Goal: Task Accomplishment & Management: Use online tool/utility

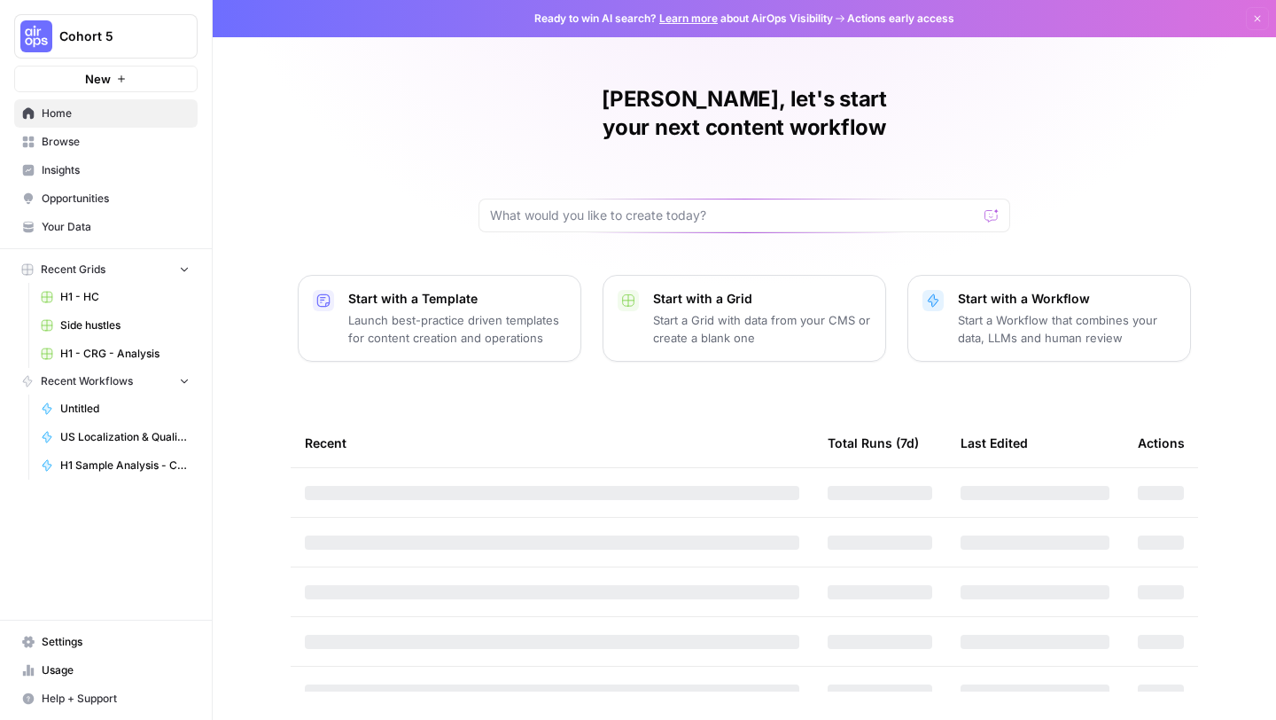
click at [43, 672] on span "Usage" at bounding box center [116, 670] width 148 height 16
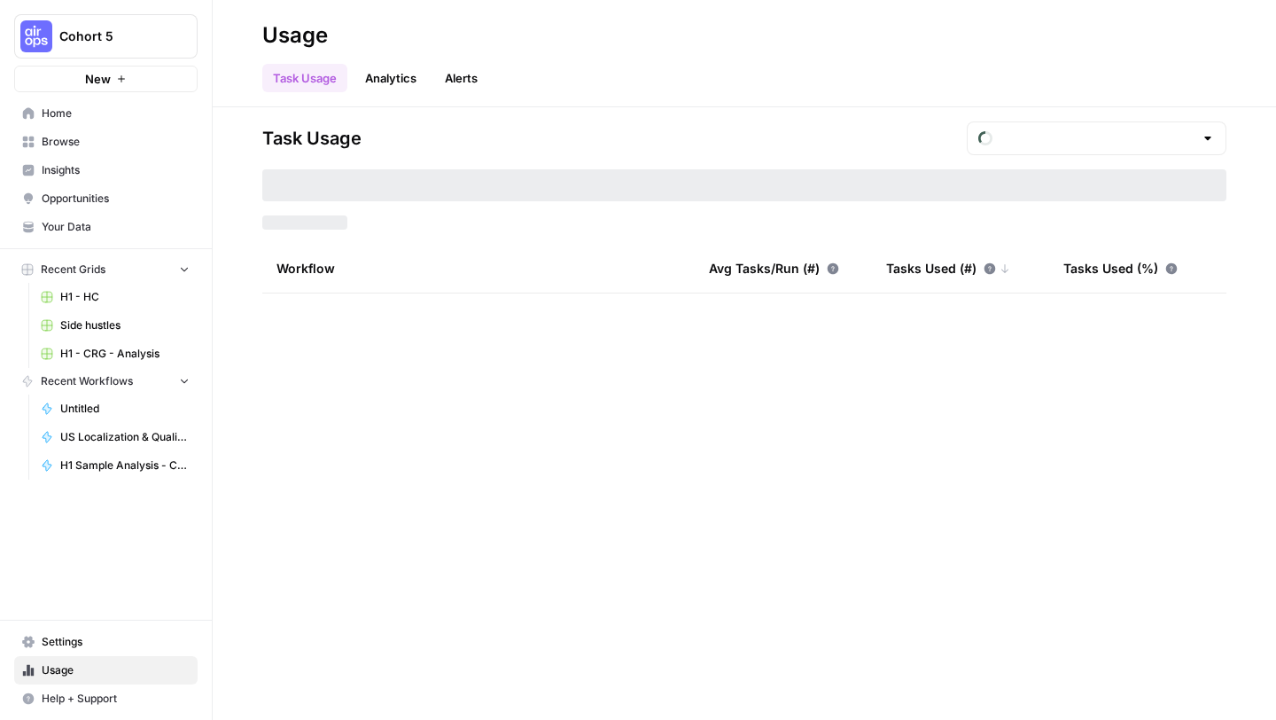
type input "September Tasks"
click at [105, 374] on span "Recent Workflows" at bounding box center [87, 381] width 92 height 16
click at [61, 642] on span "Settings" at bounding box center [116, 642] width 148 height 16
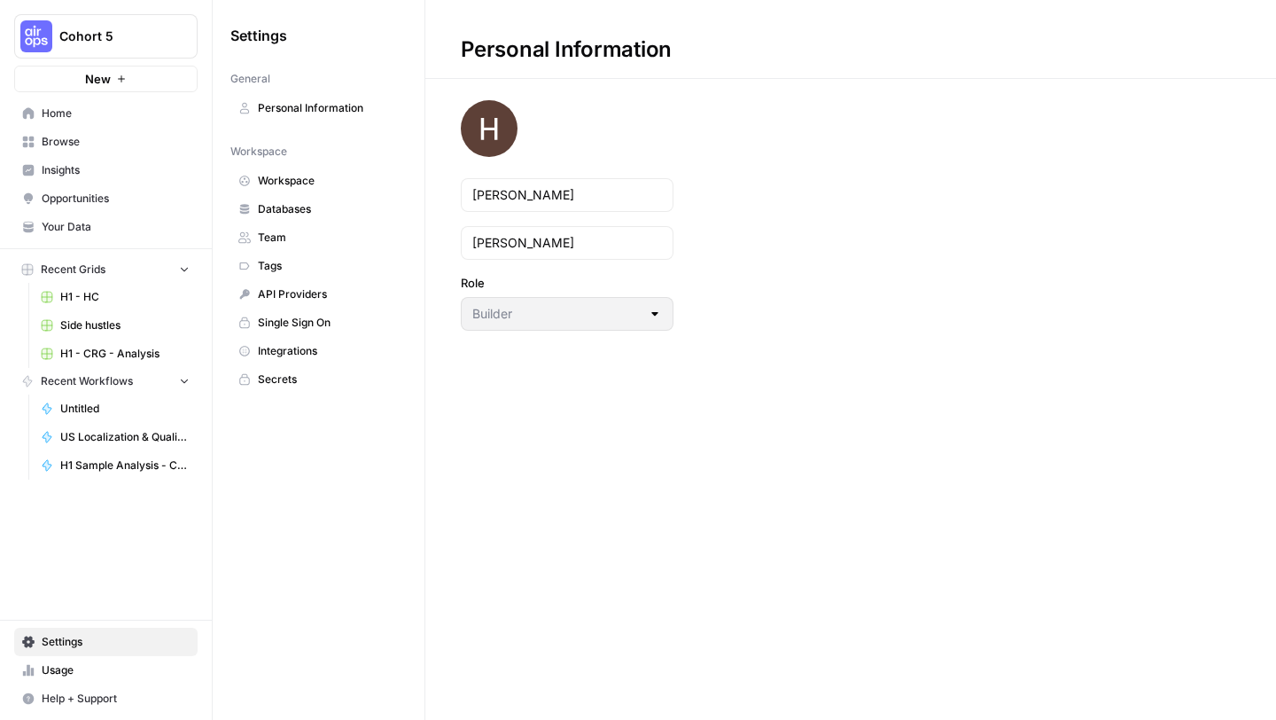
click at [279, 240] on span "Team" at bounding box center [328, 238] width 141 height 16
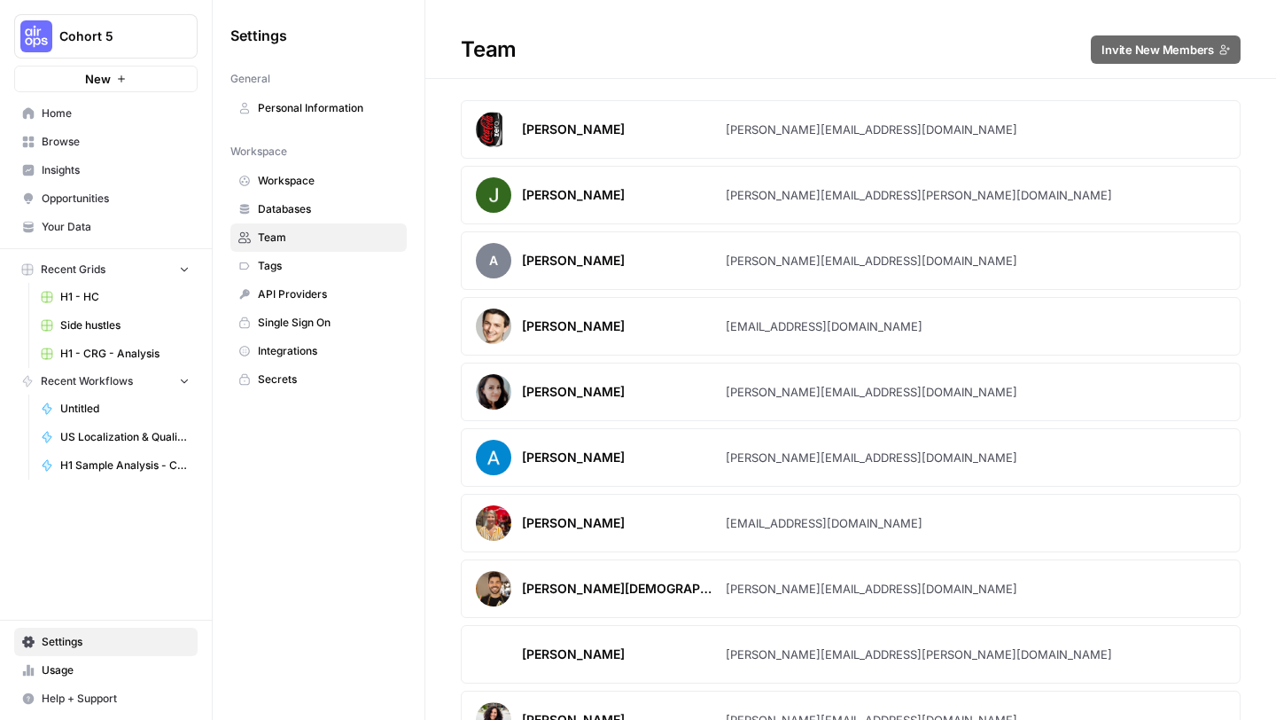
scroll to position [4491, 0]
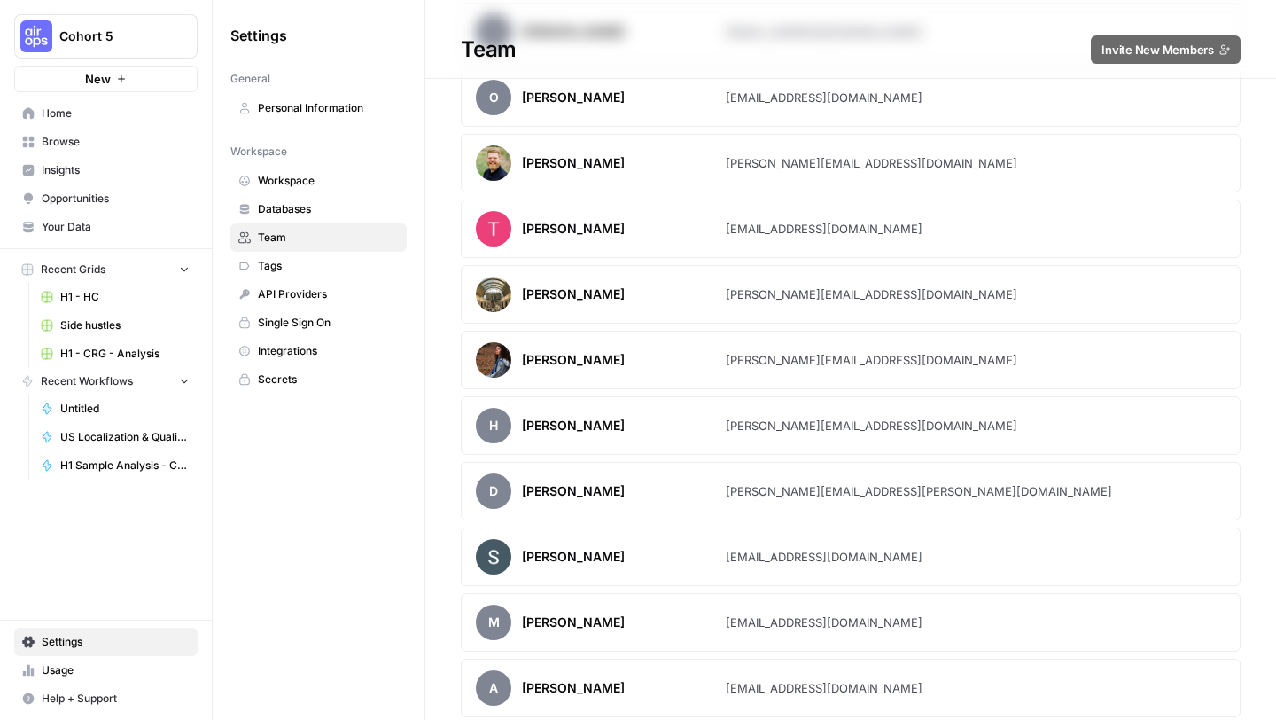
click at [1031, 359] on article "[PERSON_NAME] [PERSON_NAME][EMAIL_ADDRESS][DOMAIN_NAME]" at bounding box center [851, 360] width 780 height 58
click at [547, 371] on div "[PERSON_NAME]" at bounding box center [601, 359] width 250 height 35
click at [658, 358] on div "[PERSON_NAME]" at bounding box center [601, 359] width 250 height 35
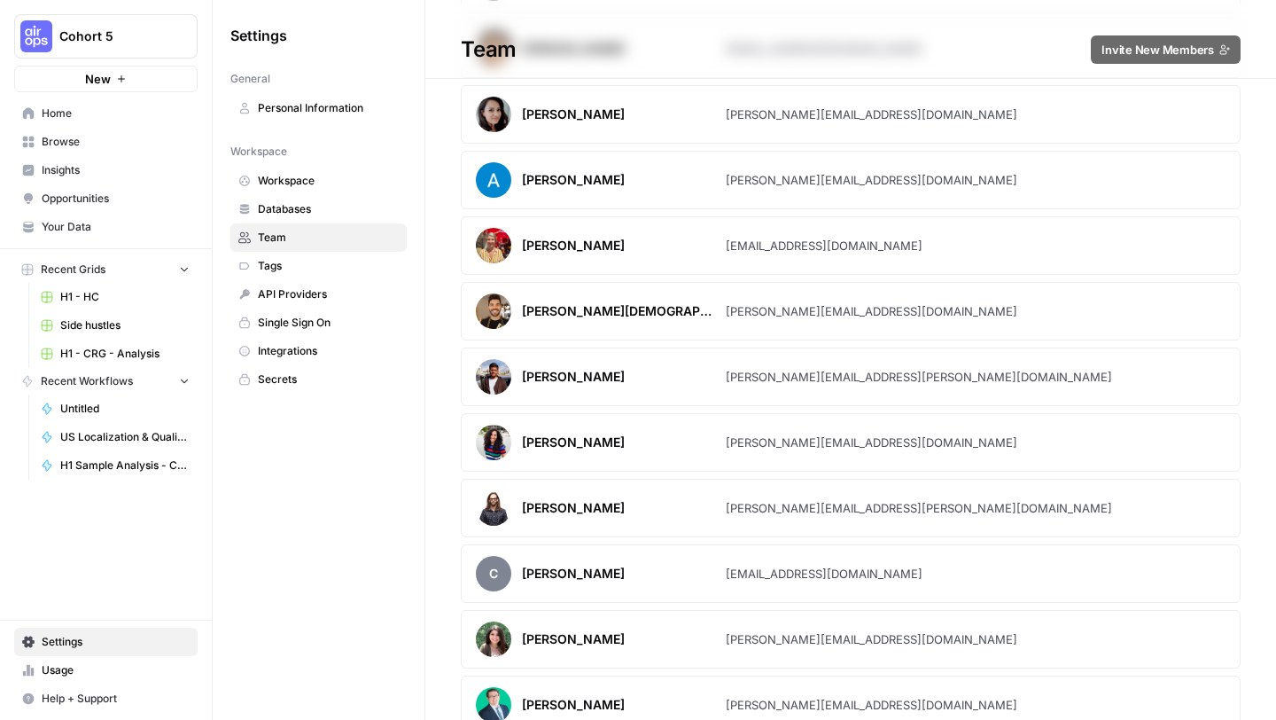
scroll to position [0, 0]
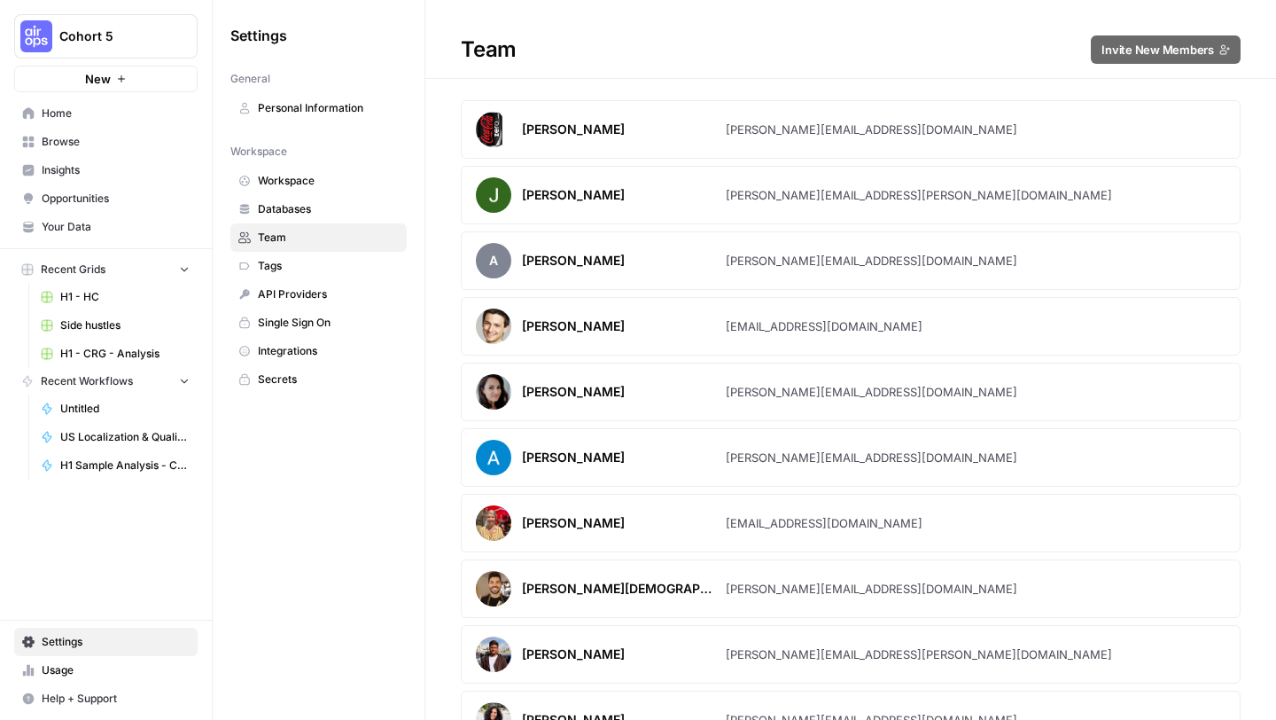
click at [89, 24] on button "Cohort 5" at bounding box center [105, 36] width 183 height 44
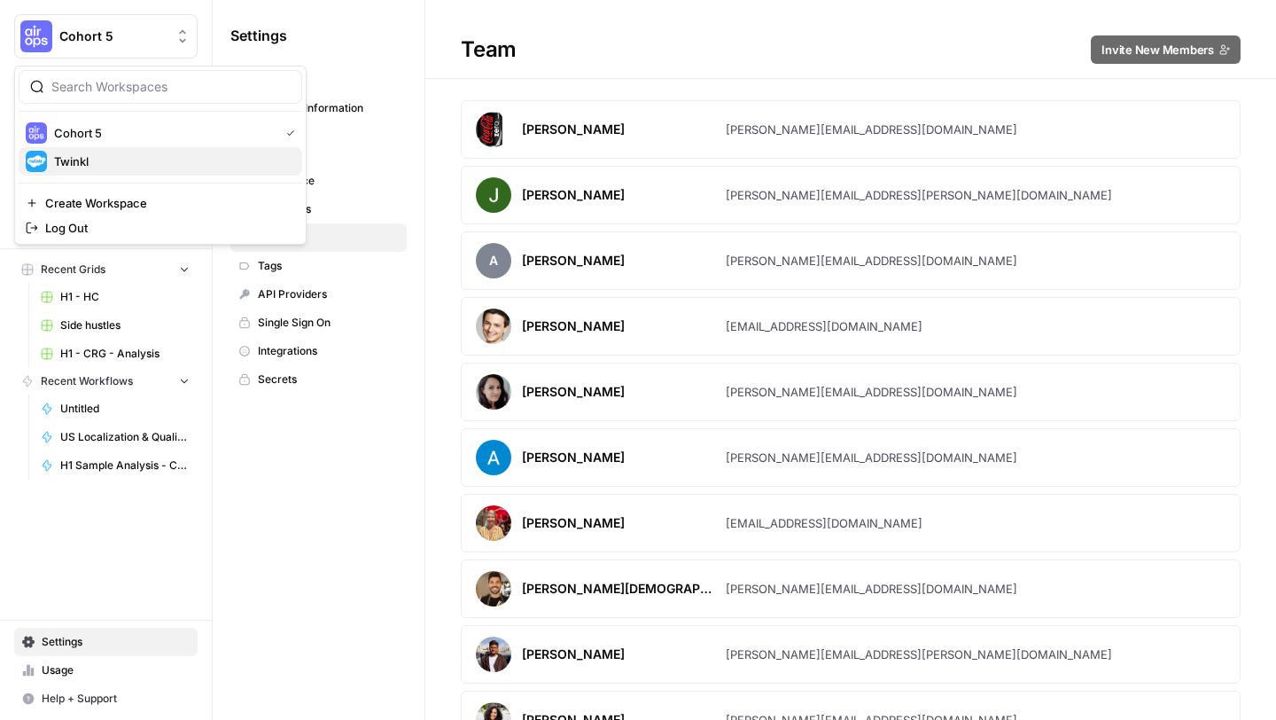
click at [82, 161] on span "Twinkl" at bounding box center [171, 161] width 234 height 18
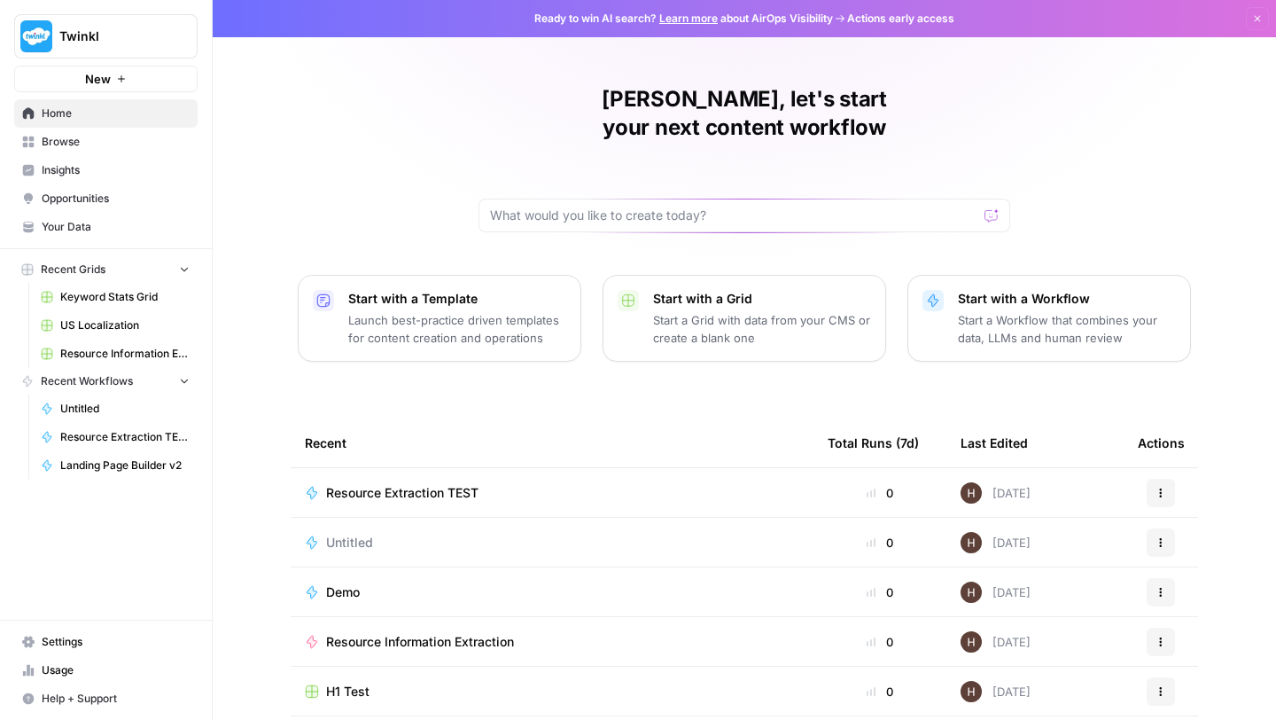
click at [59, 638] on span "Settings" at bounding box center [116, 642] width 148 height 16
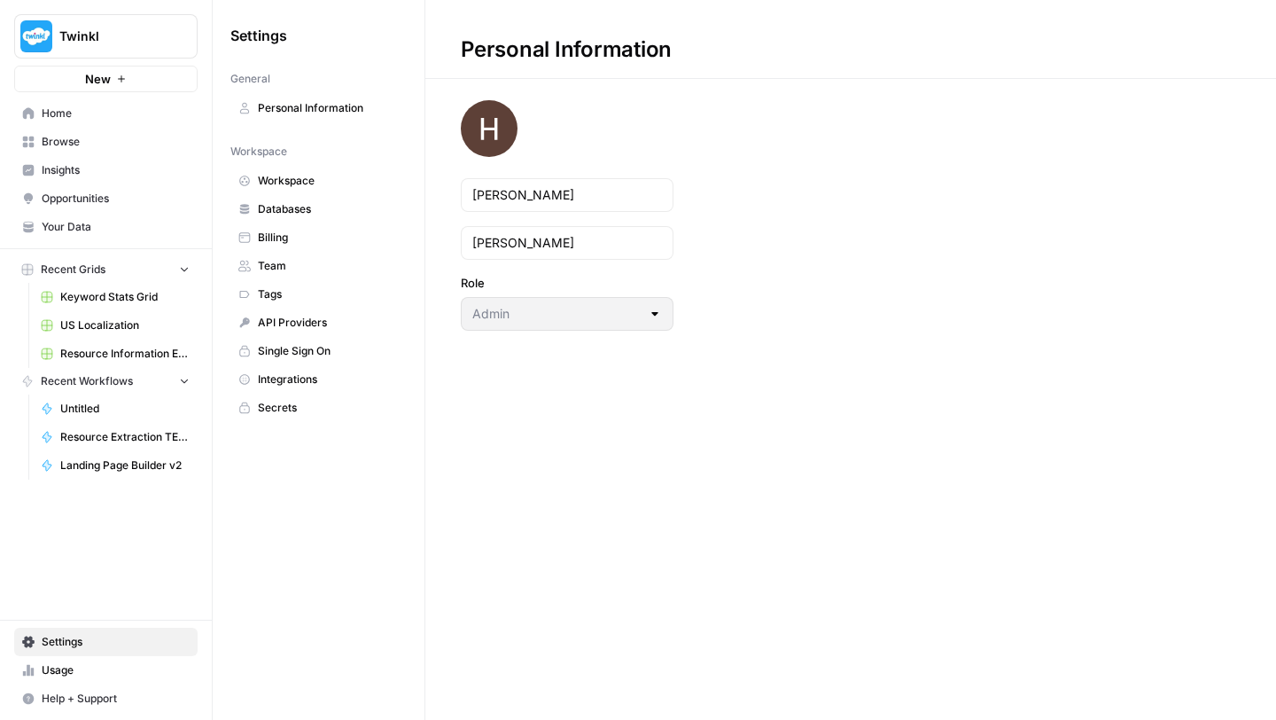
click at [270, 261] on span "Team" at bounding box center [328, 266] width 141 height 16
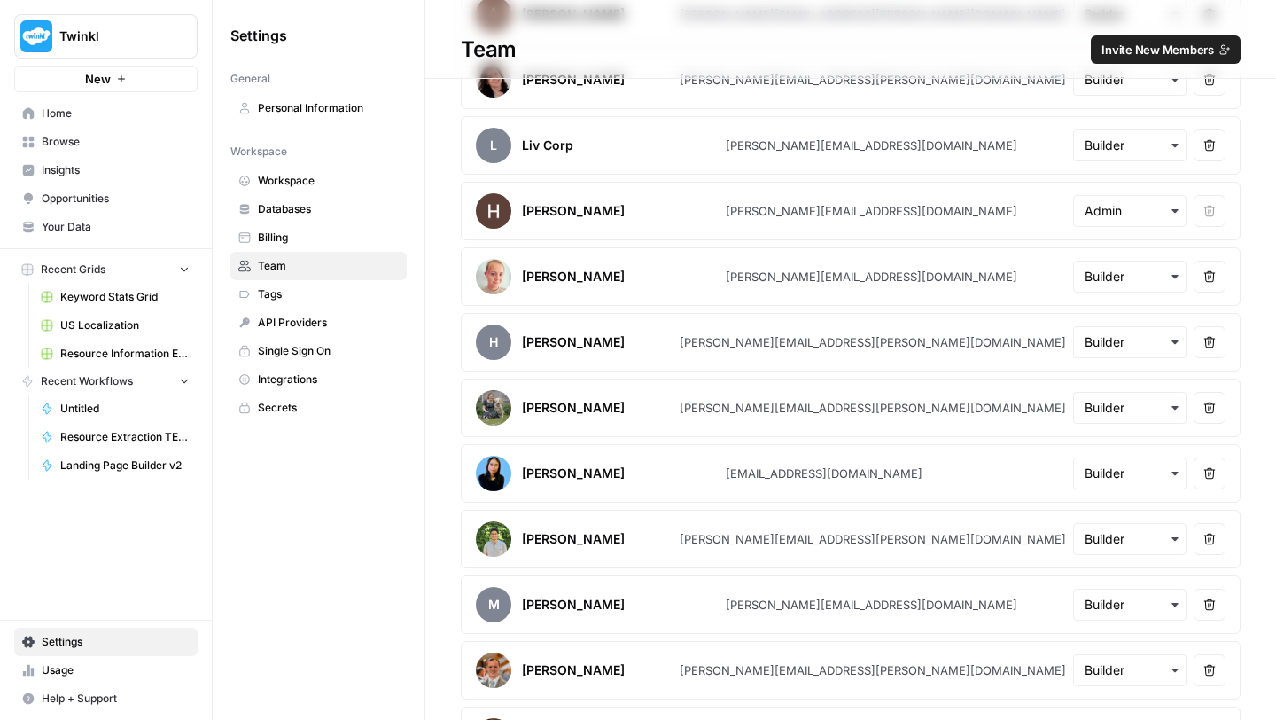
scroll to position [688, 0]
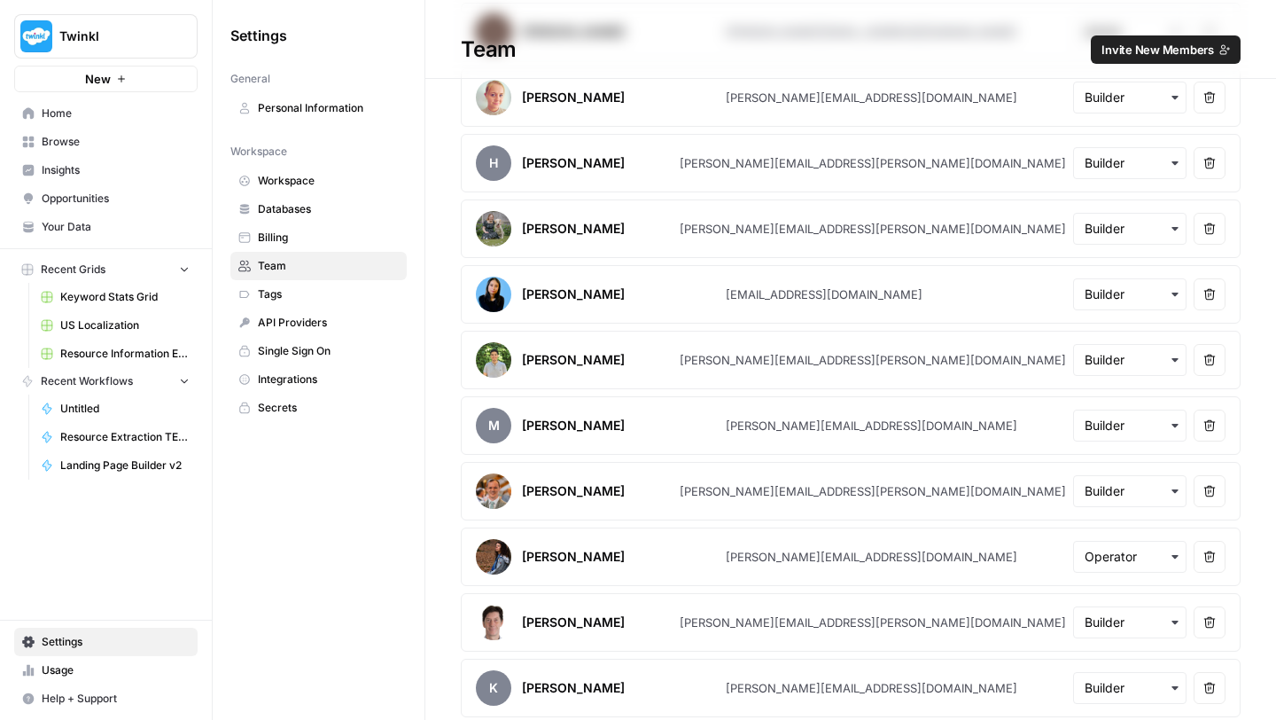
click at [1131, 544] on div "button" at bounding box center [1129, 557] width 113 height 32
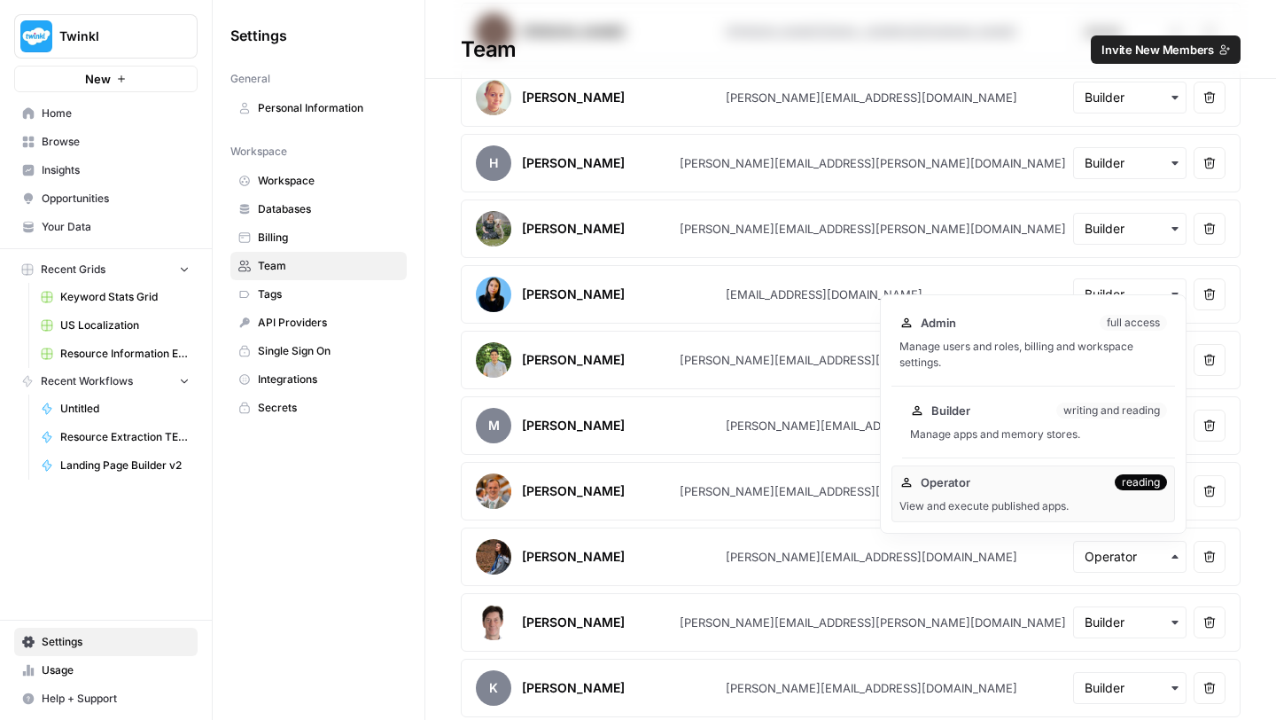
click at [1022, 429] on div "Manage apps and memory stores." at bounding box center [1038, 434] width 257 height 16
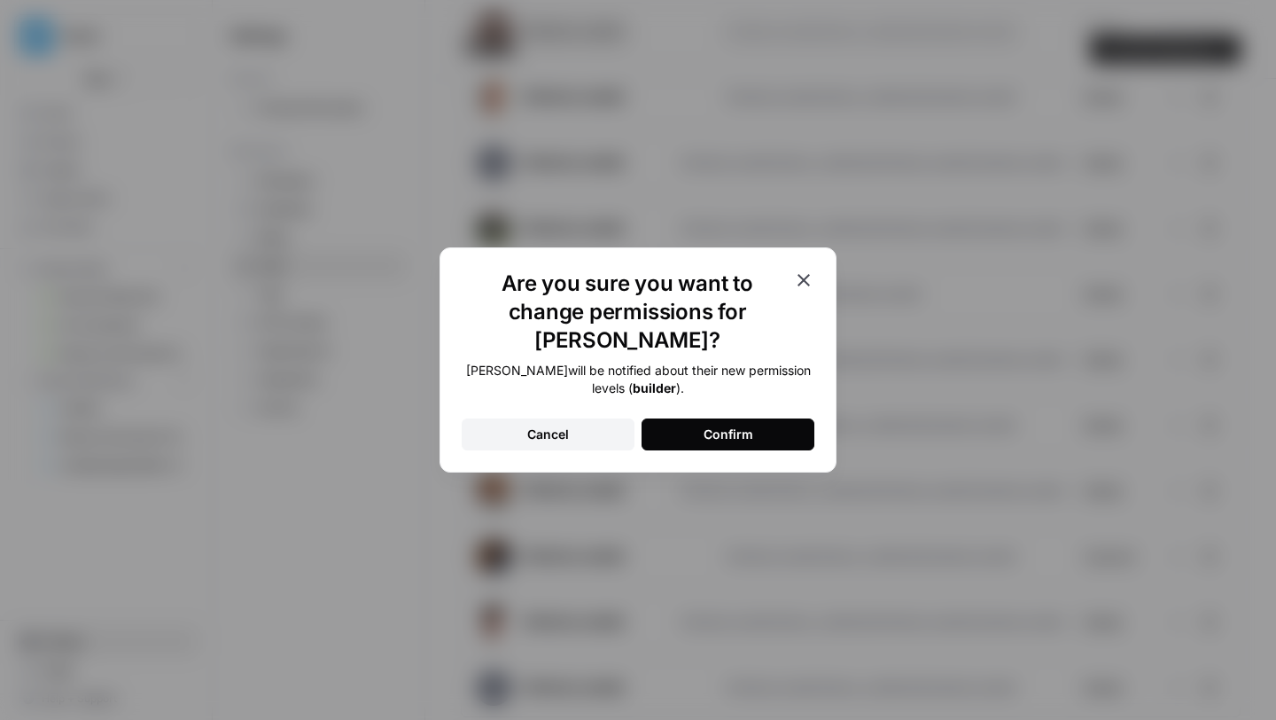
click at [764, 418] on button "Confirm" at bounding box center [728, 434] width 173 height 32
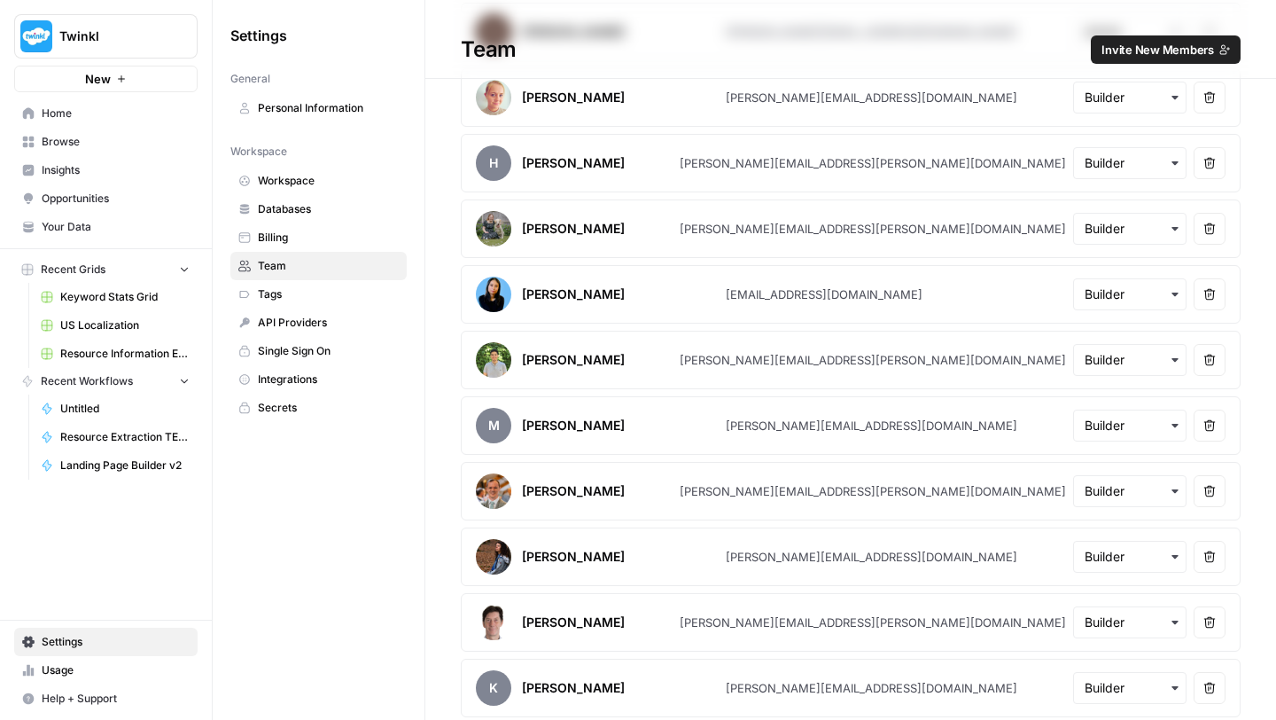
click at [86, 135] on span "Browse" at bounding box center [116, 142] width 148 height 16
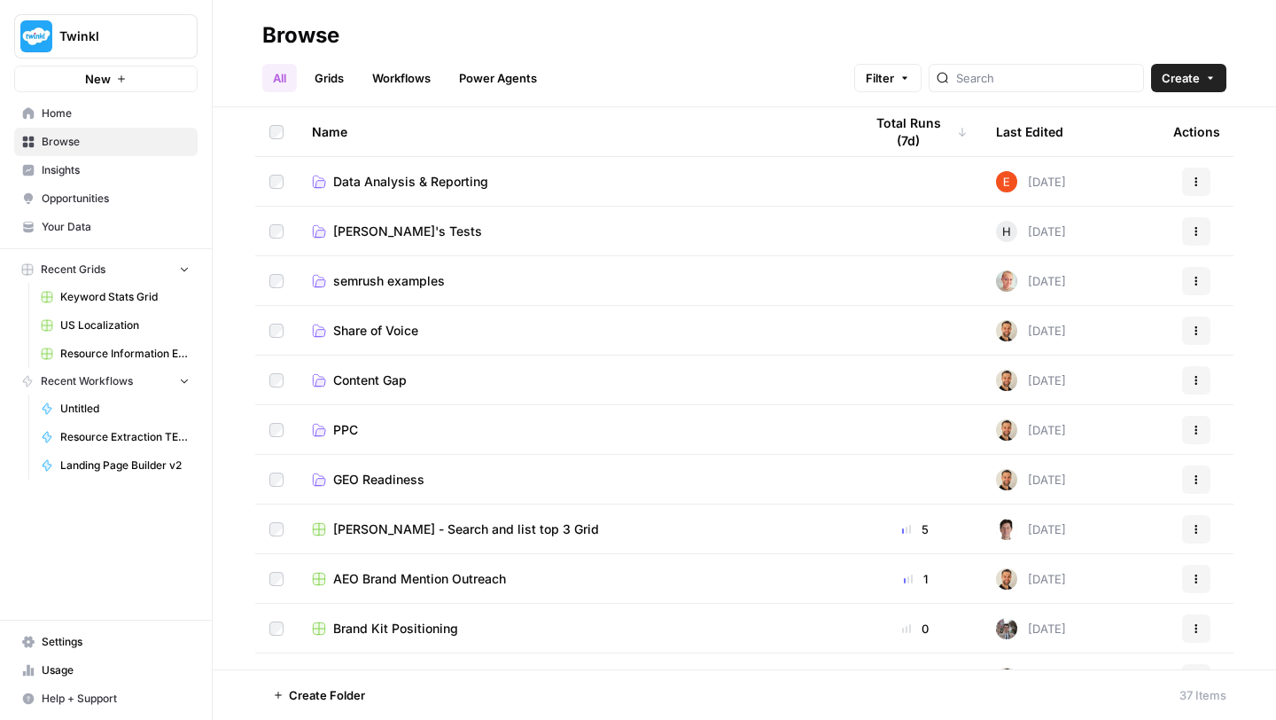
click at [366, 276] on span "semrush examples" at bounding box center [389, 281] width 112 height 18
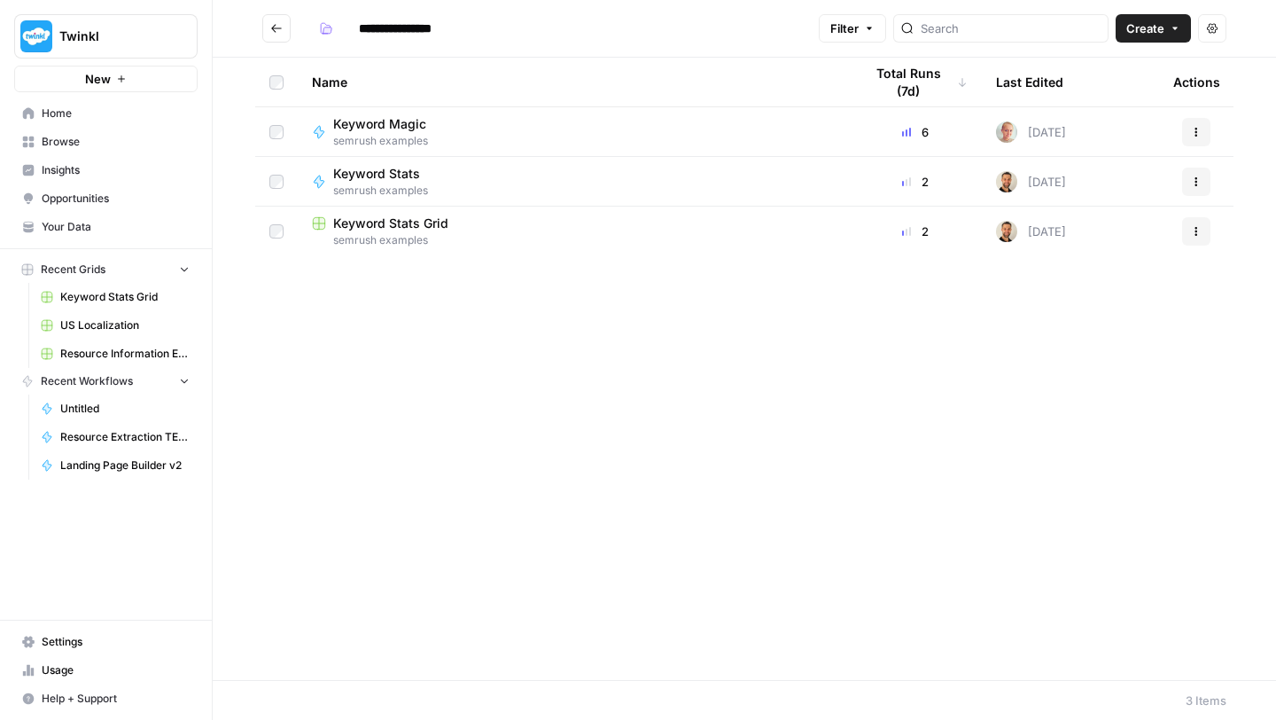
click at [395, 122] on span "Keyword Magic" at bounding box center [379, 124] width 93 height 18
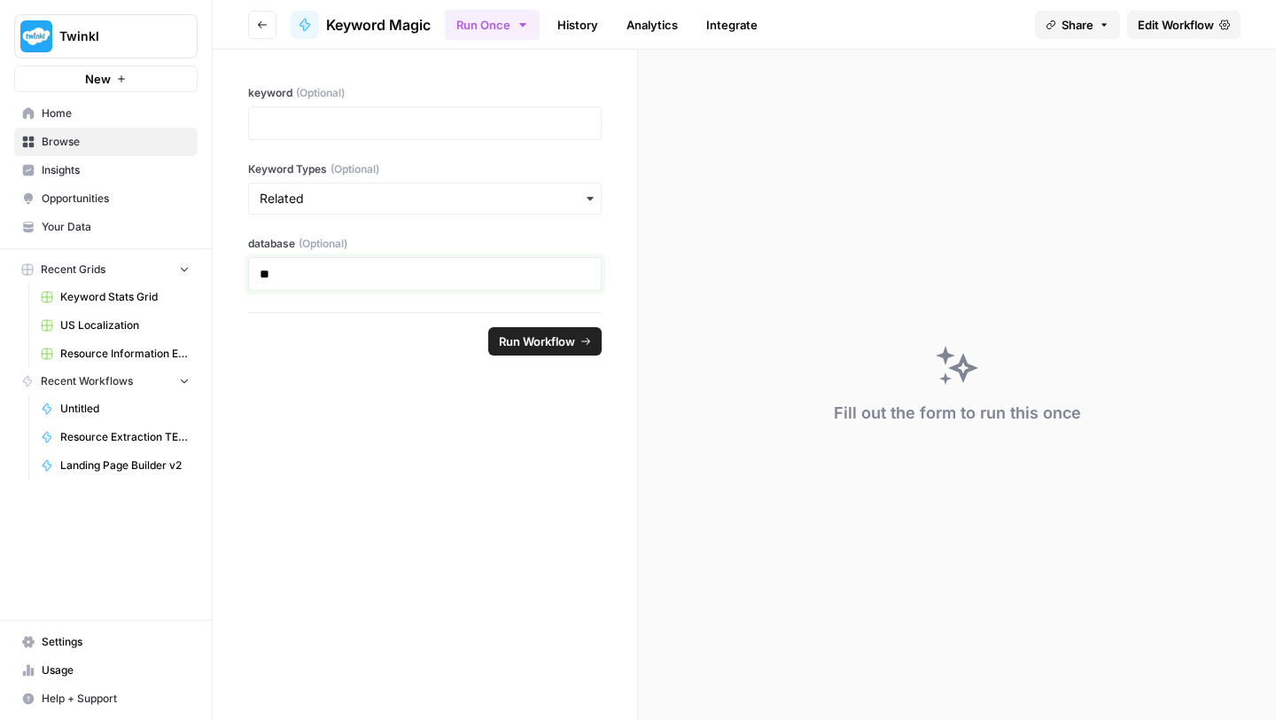
click at [529, 282] on p "**" at bounding box center [425, 274] width 331 height 18
click at [1160, 28] on span "Edit Workflow" at bounding box center [1176, 25] width 76 height 18
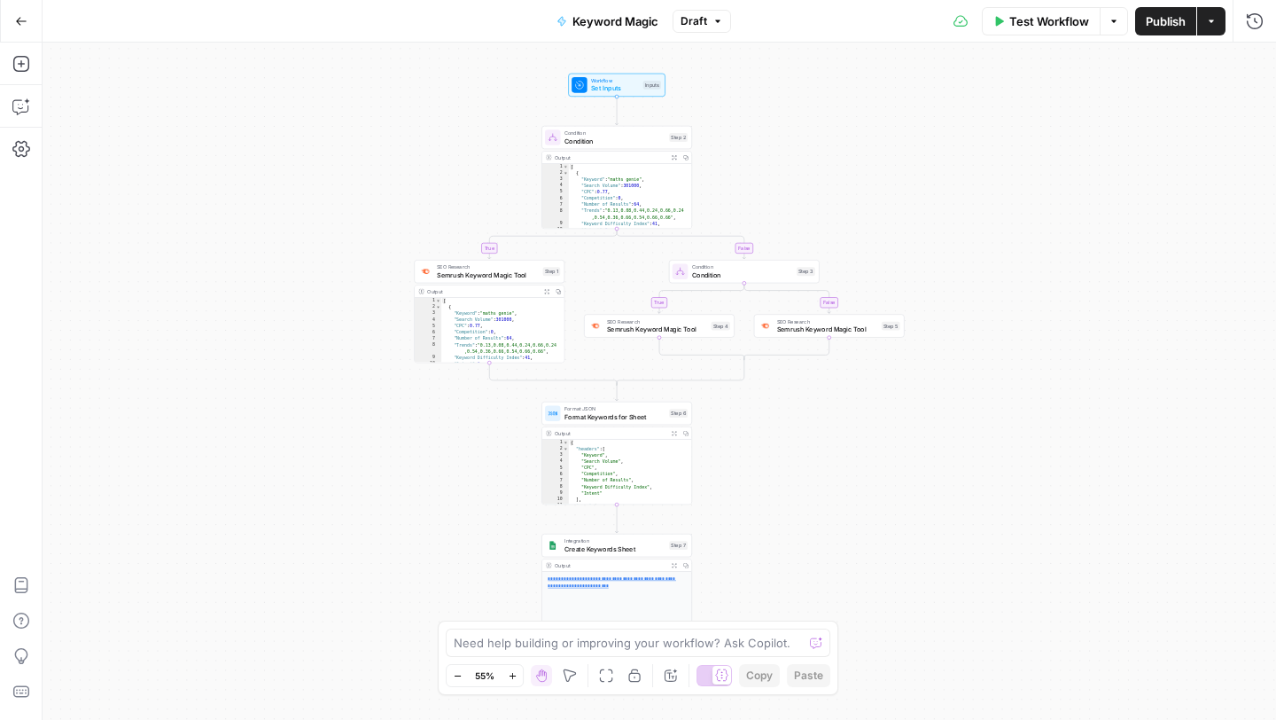
click at [510, 676] on icon "button" at bounding box center [513, 676] width 10 height 10
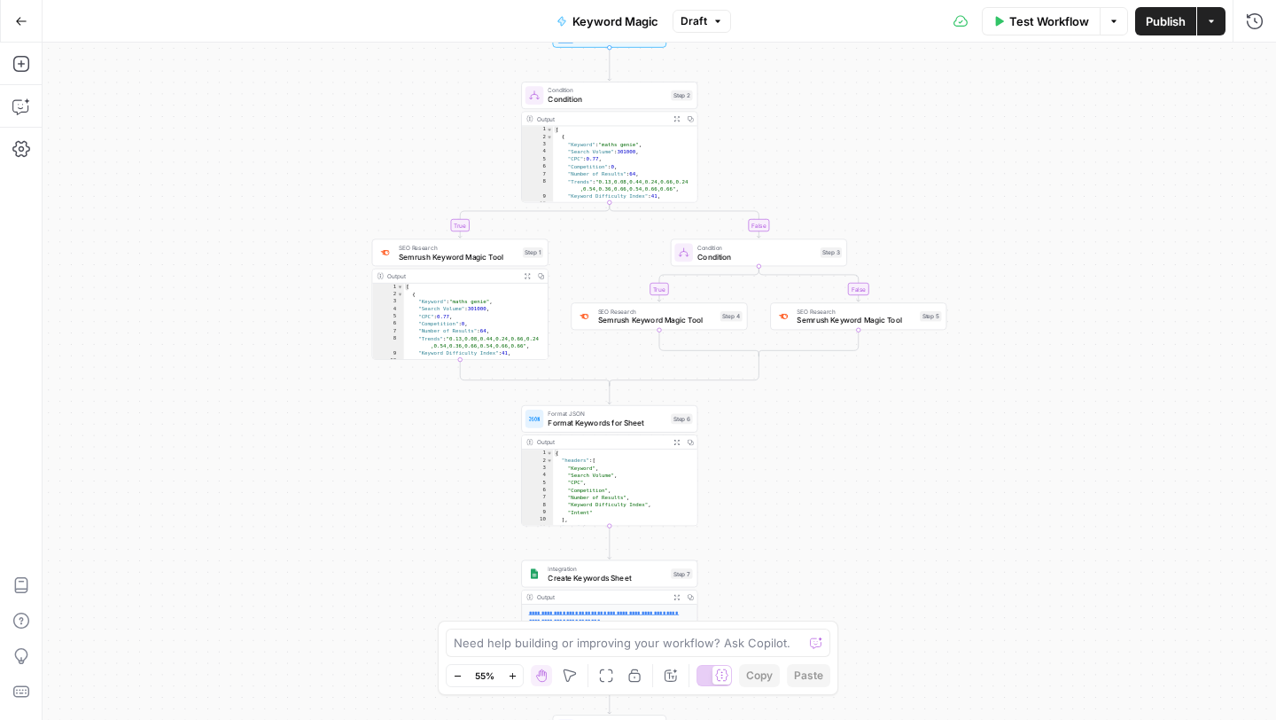
click at [510, 676] on icon "button" at bounding box center [513, 676] width 10 height 10
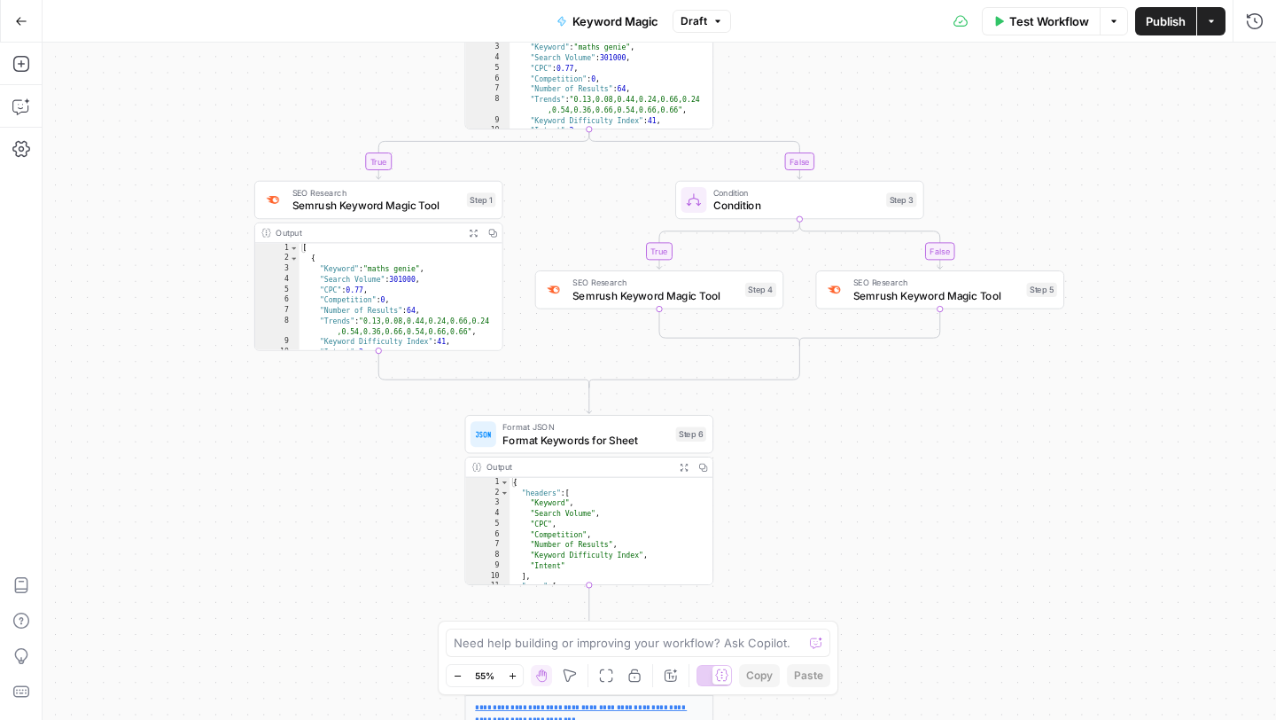
click at [510, 676] on icon "button" at bounding box center [513, 676] width 10 height 10
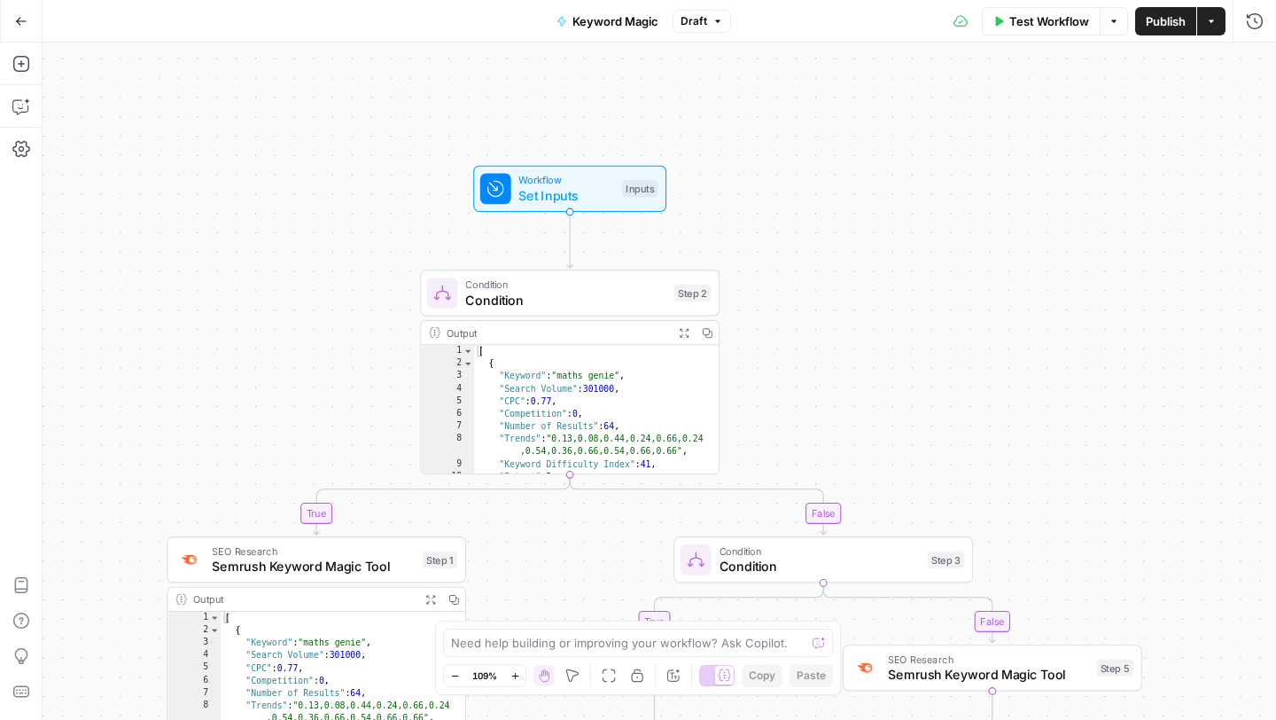
click at [554, 198] on span "Set Inputs" at bounding box center [566, 195] width 96 height 19
click at [543, 197] on span "Set Inputs" at bounding box center [566, 195] width 96 height 19
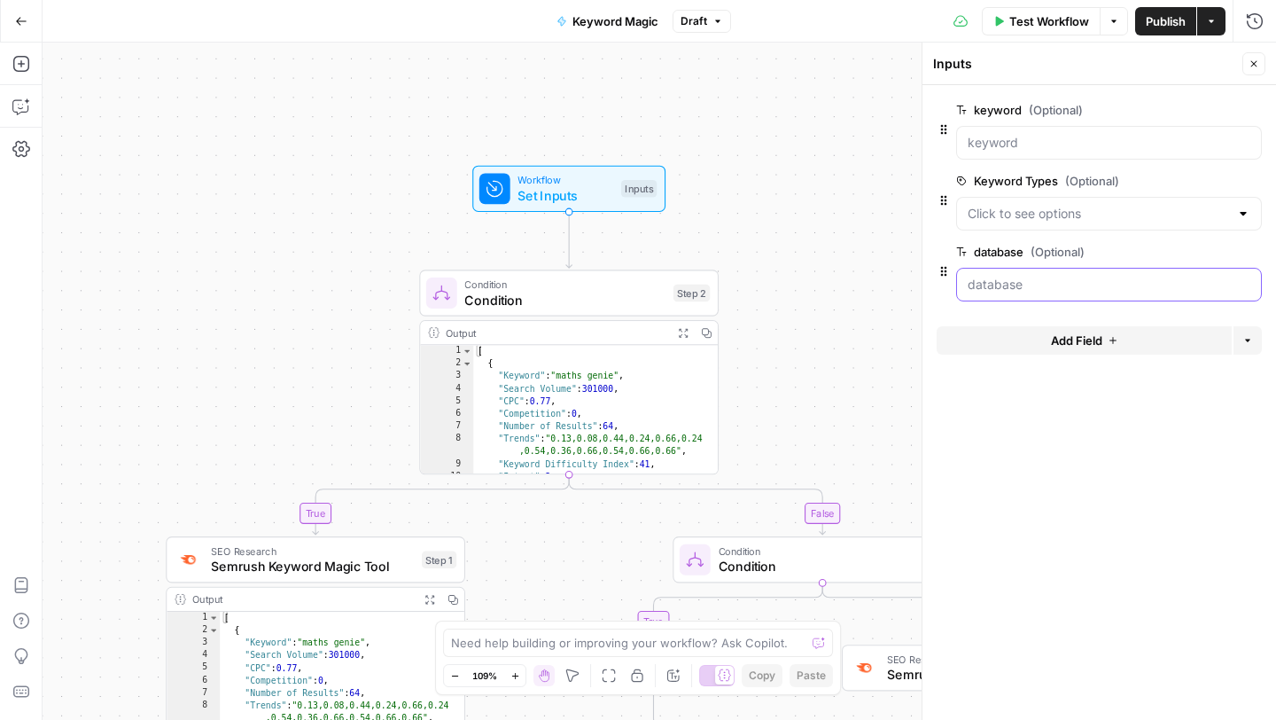
click at [1041, 286] on input "database (Optional)" at bounding box center [1109, 285] width 283 height 18
click at [1112, 24] on icon "button" at bounding box center [1114, 21] width 11 height 11
click at [1047, 62] on span "Run Test" at bounding box center [1064, 63] width 78 height 18
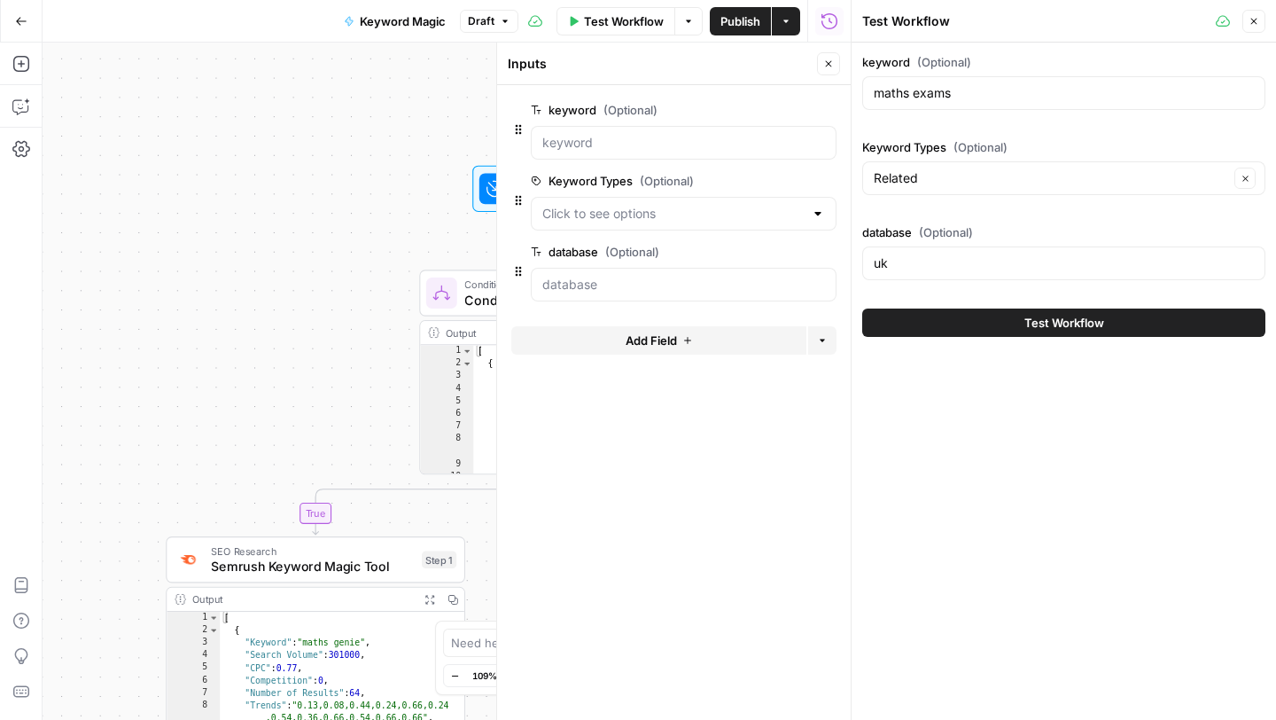
click at [357, 148] on div "true false true false Workflow Set Inputs Inputs Condition Condition Step 2 Out…" at bounding box center [447, 381] width 808 height 677
click at [303, 211] on div "true false true false Workflow Set Inputs Inputs Condition Condition Step 2 Out…" at bounding box center [447, 381] width 808 height 677
click at [1253, 19] on icon "button" at bounding box center [1254, 22] width 6 height 6
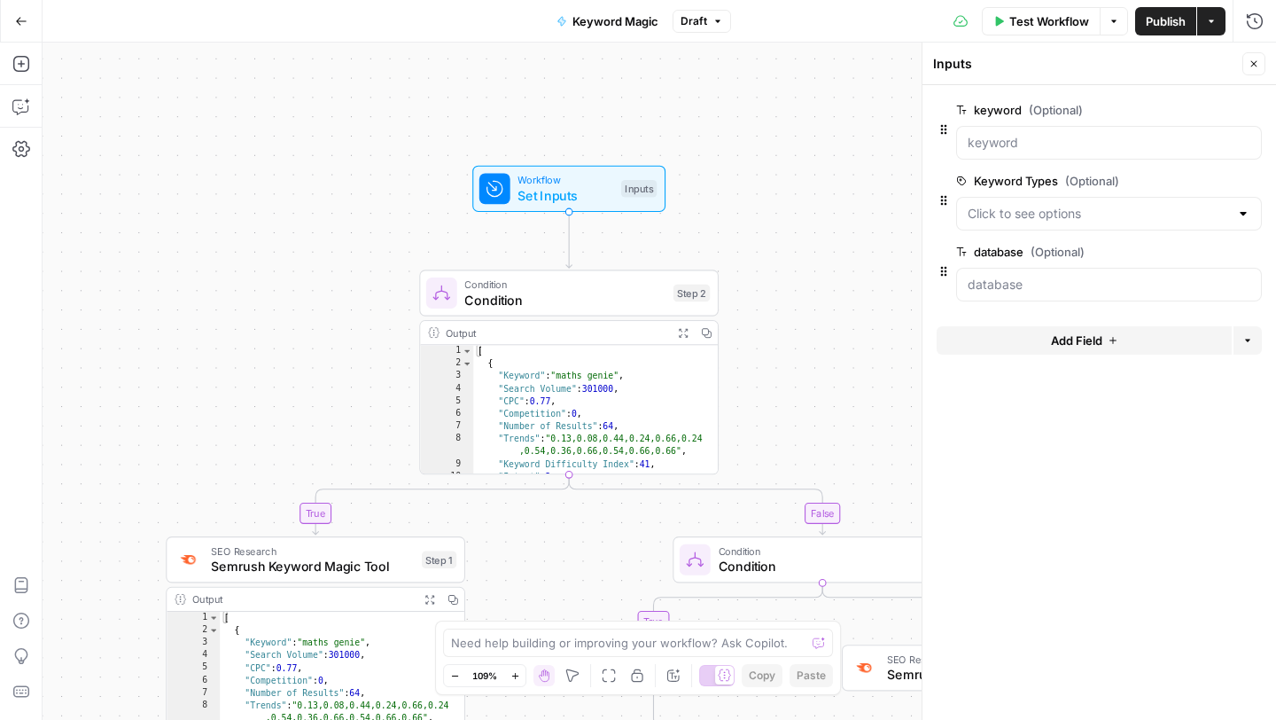
click at [509, 379] on div "[ { "Keyword" : "maths genie" , "Search Volume" : 301000 , "CPC" : 0.77 , "Comp…" at bounding box center [595, 422] width 245 height 155
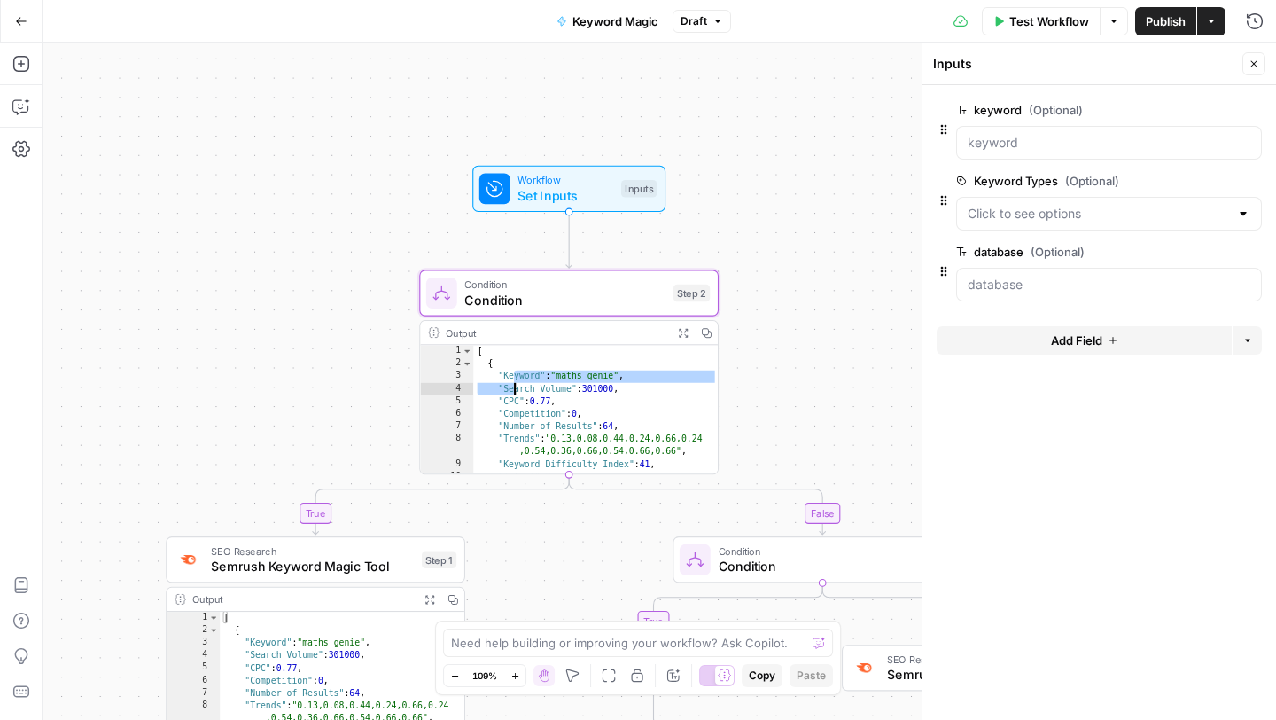
click at [519, 295] on span "Condition" at bounding box center [564, 299] width 201 height 19
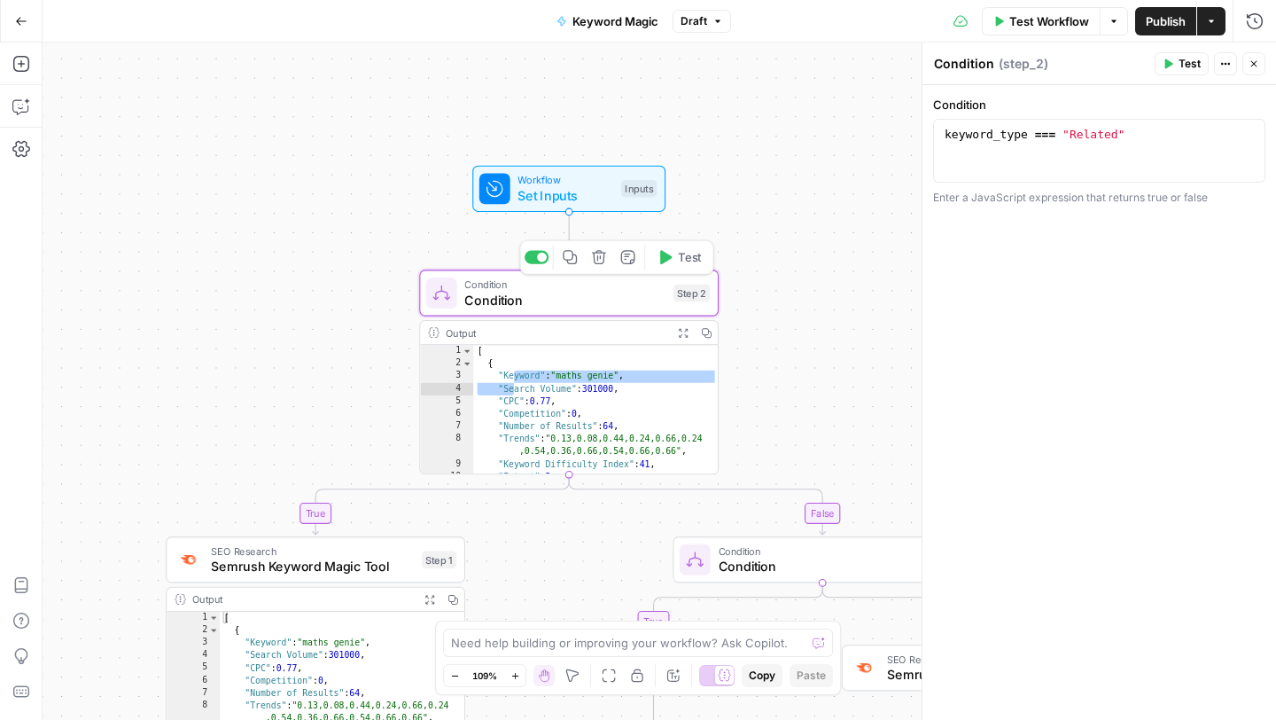
click at [528, 390] on div "[ { "Keyword" : "maths genie" , "Search Volume" : 301000 , "CPC" : 0.77 , "Comp…" at bounding box center [595, 422] width 245 height 155
click at [630, 436] on div "[ { "Keyword" : "maths genie" , "Search Volume" : 301000 , "CPC" : 0.77 , "Comp…" at bounding box center [595, 422] width 245 height 155
type textarea "**********"
click at [1222, 66] on icon "button" at bounding box center [1225, 63] width 11 height 11
click at [1125, 70] on div "Condition Condition ( step_2 )" at bounding box center [1041, 63] width 216 height 19
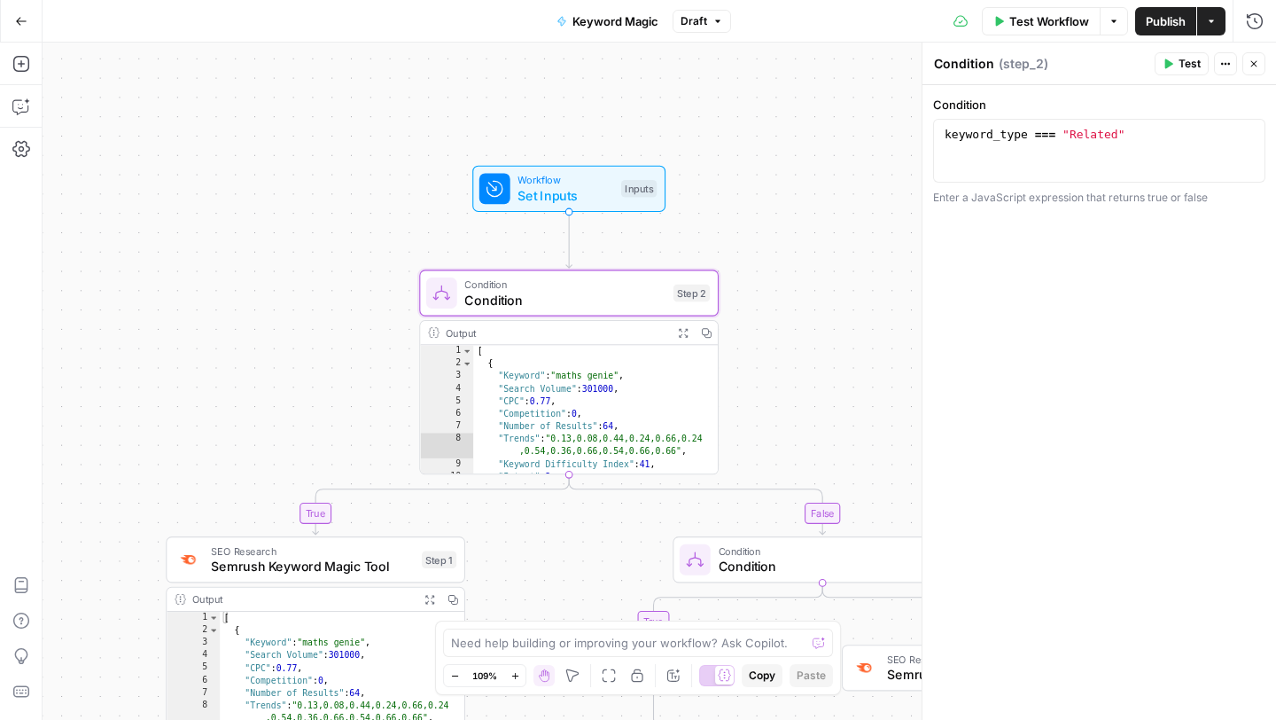
click at [1180, 65] on span "Test" at bounding box center [1190, 64] width 22 height 16
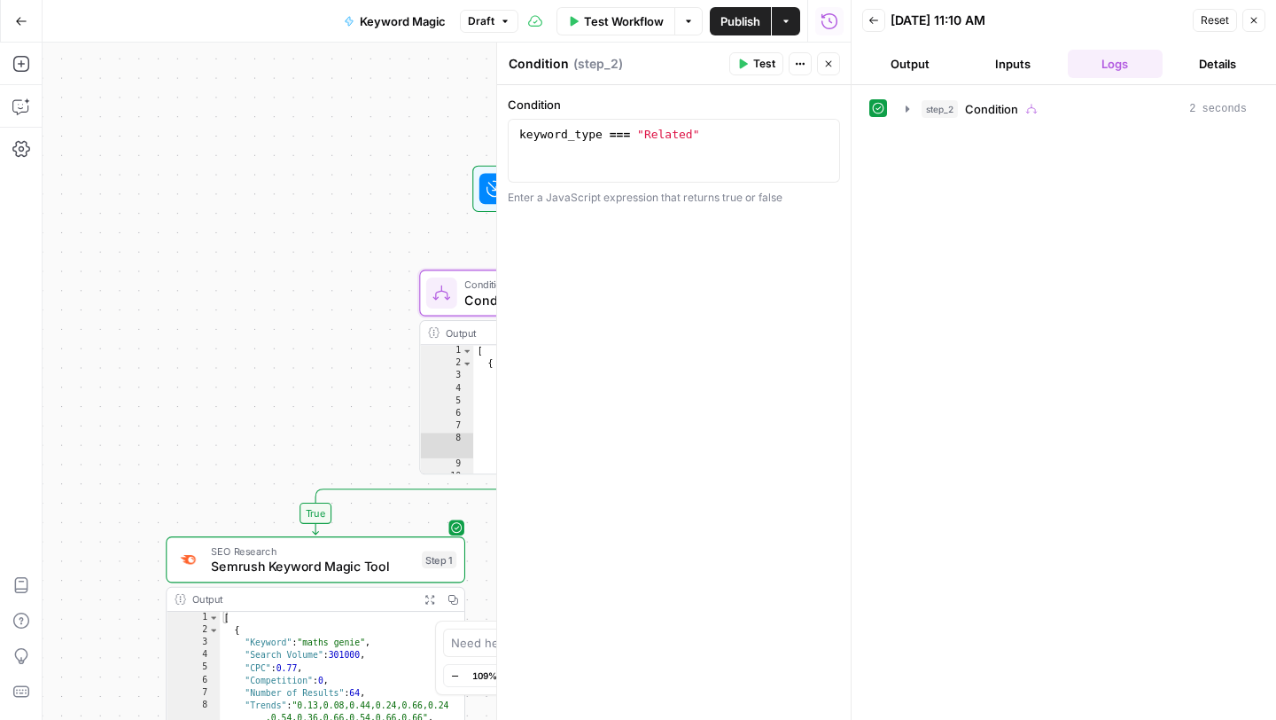
click at [1249, 27] on button "Close" at bounding box center [1253, 20] width 23 height 23
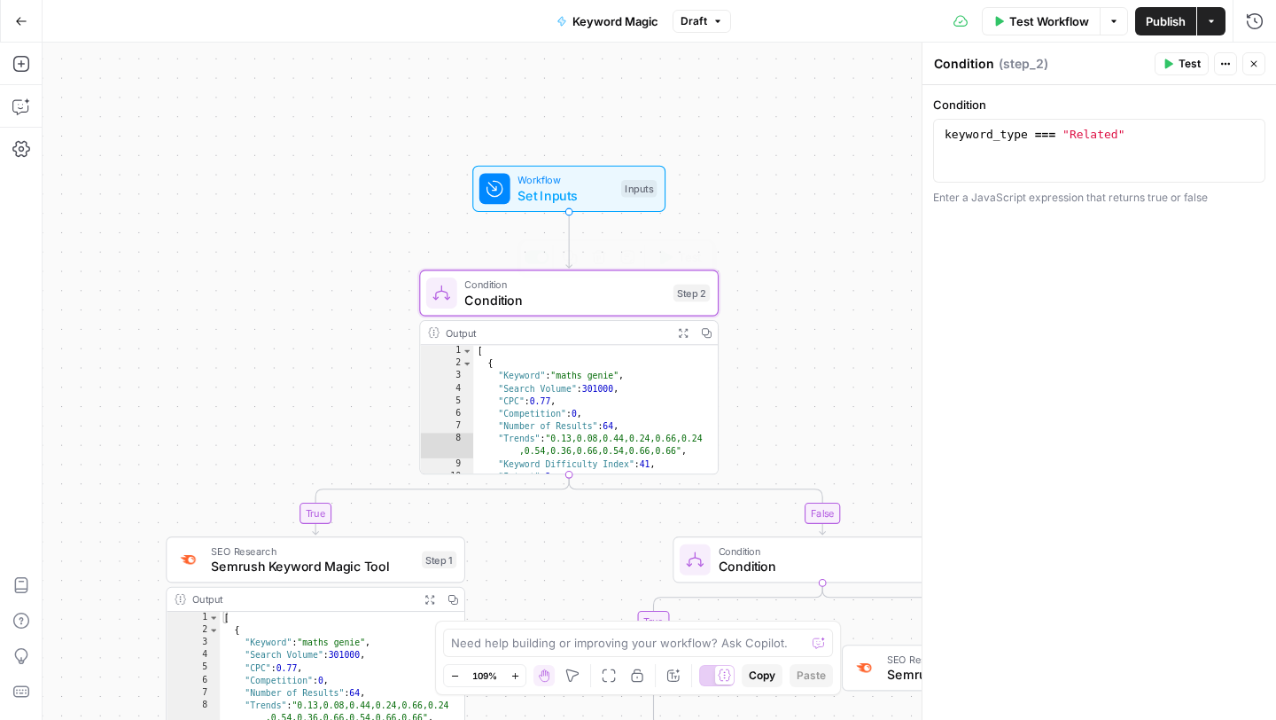
click at [301, 249] on div "**********" at bounding box center [660, 381] width 1234 height 677
click at [1259, 63] on button "Close" at bounding box center [1253, 63] width 23 height 23
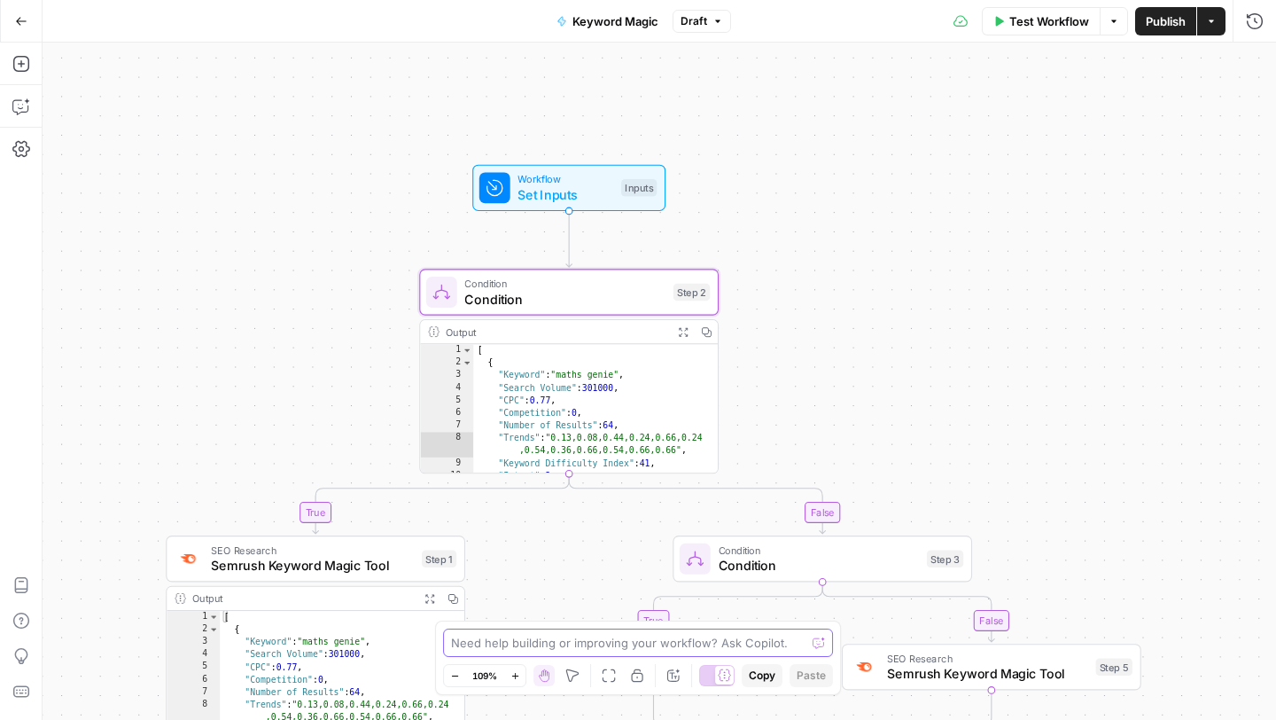
click at [519, 643] on textarea at bounding box center [628, 643] width 354 height 18
type textarea "H"
type textarea "How do I refer to the kuwait database"
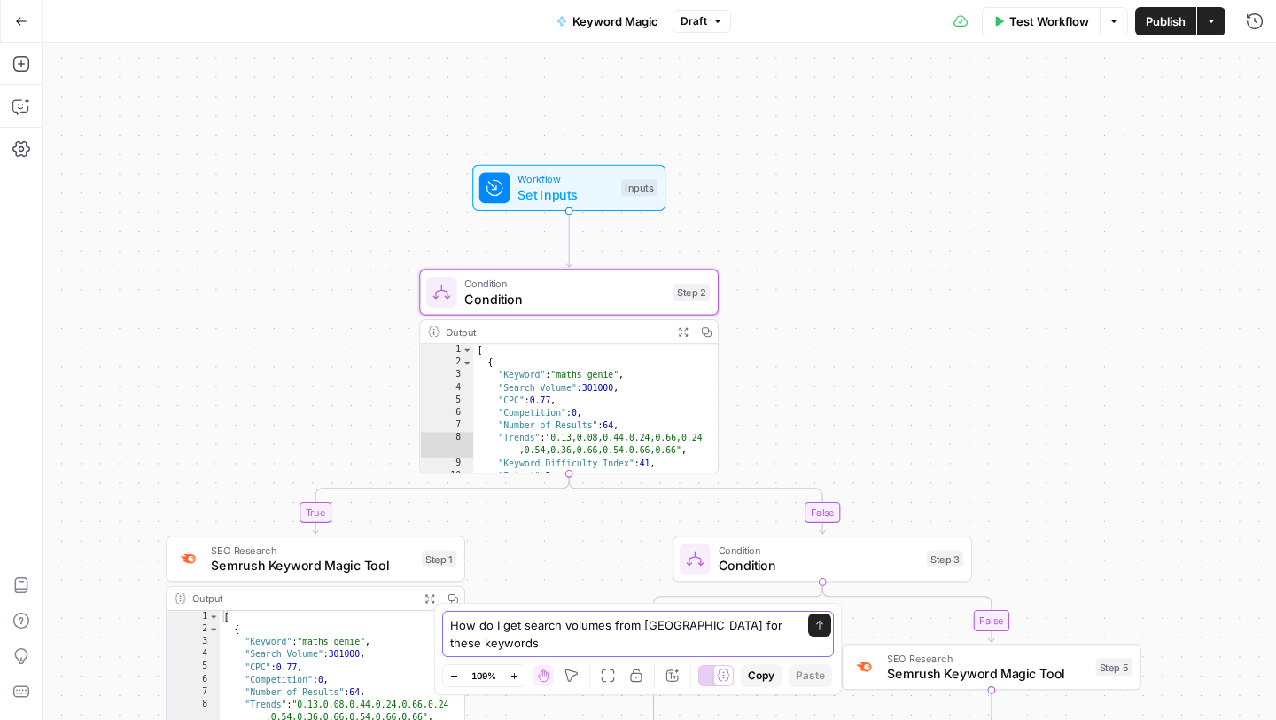
type textarea "How do I get search volumes from Kuwait for these keywords?"
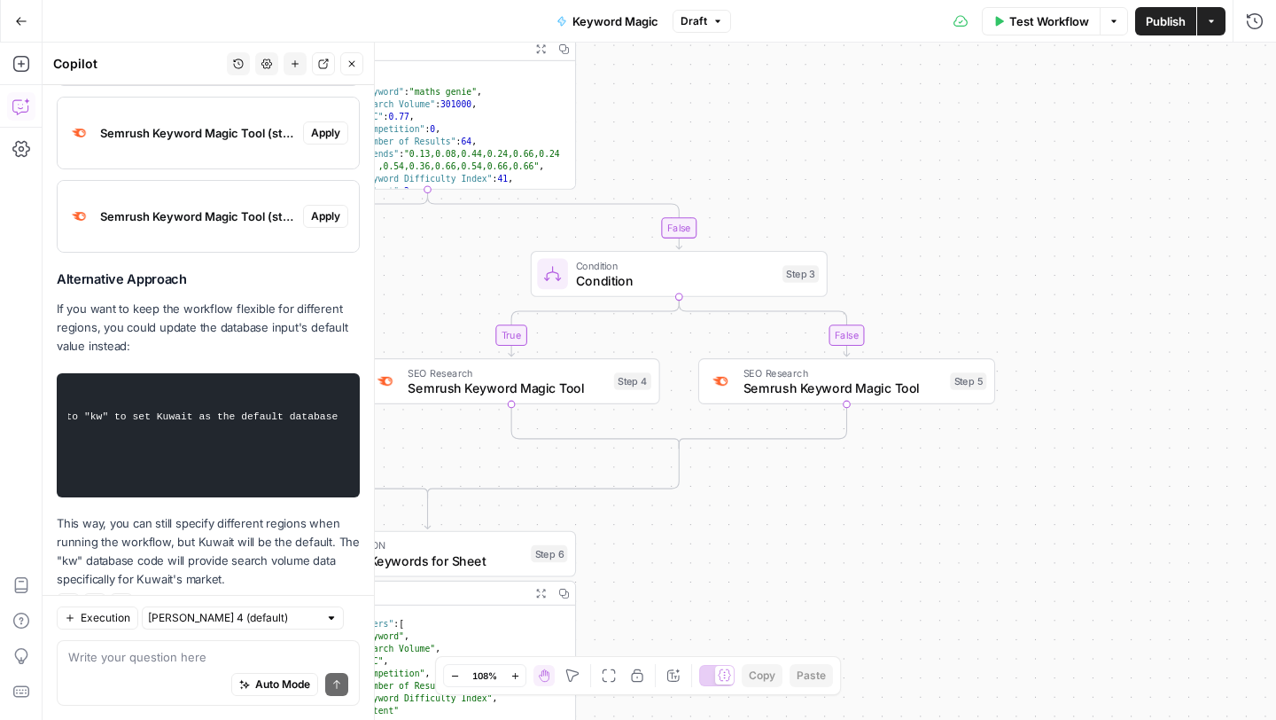
scroll to position [0, 207]
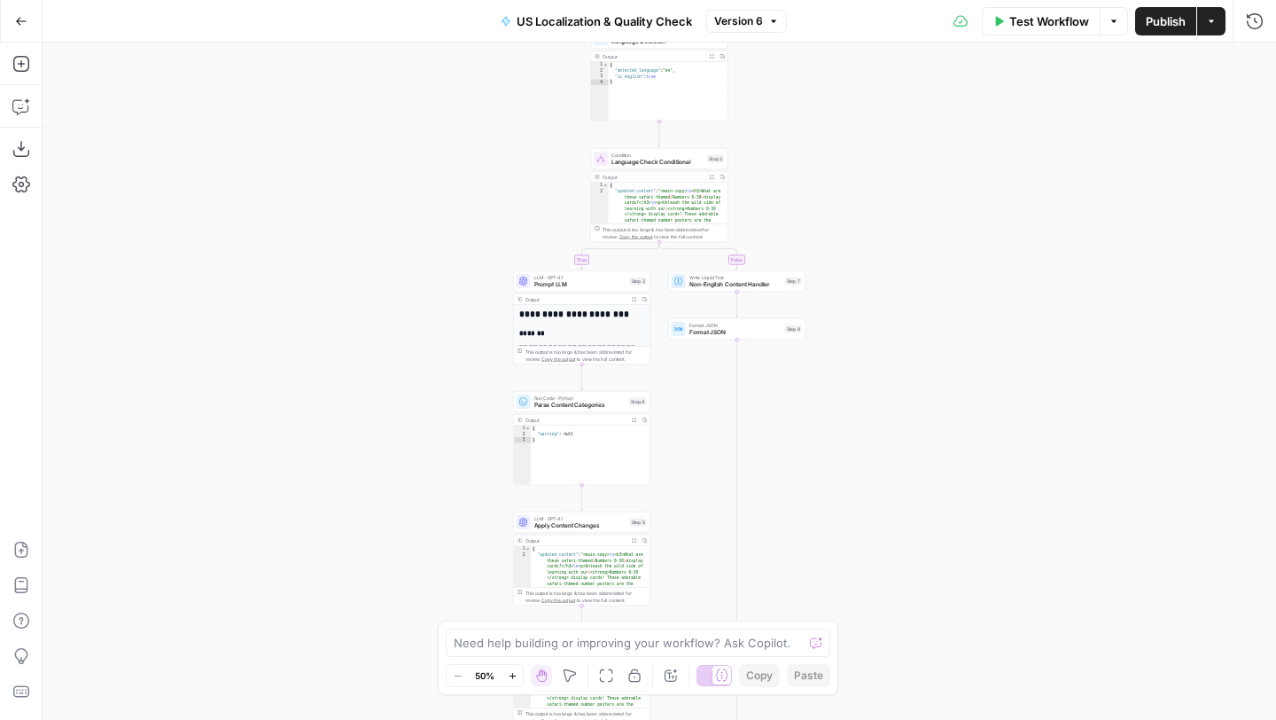
click at [27, 15] on button "Go Back" at bounding box center [21, 21] width 32 height 32
